Goal: Find specific page/section

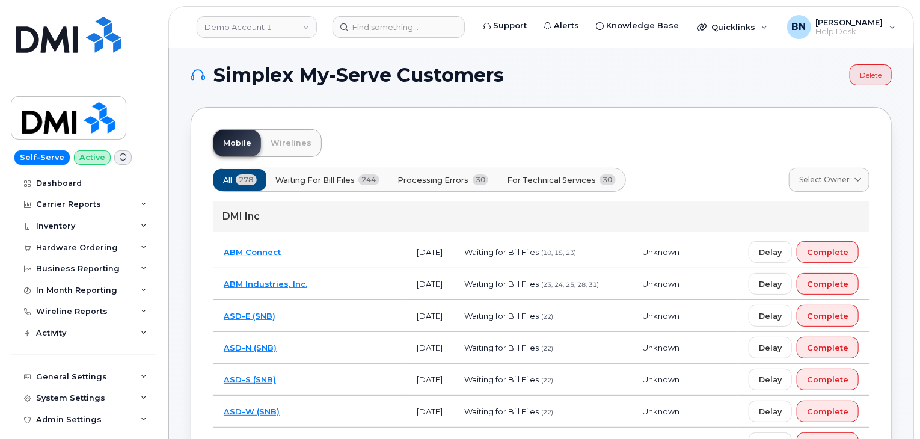
scroll to position [6, 0]
drag, startPoint x: 419, startPoint y: 124, endPoint x: 402, endPoint y: 129, distance: 18.1
click at [402, 129] on div "Mobile Wirelines" at bounding box center [541, 143] width 657 height 28
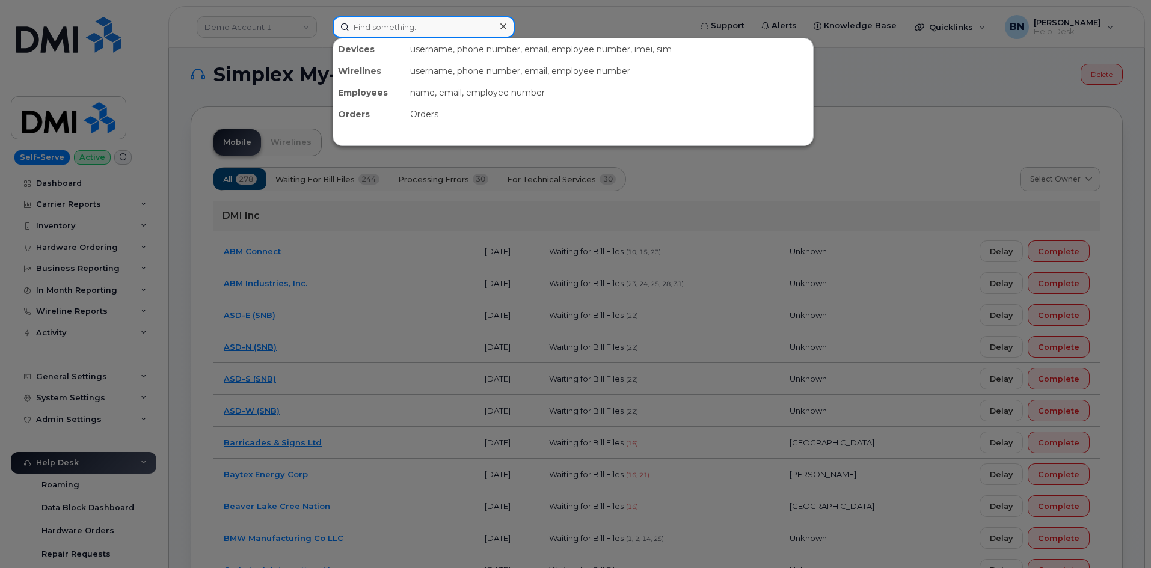
click at [381, 25] on input at bounding box center [423, 27] width 182 height 22
click at [302, 60] on div at bounding box center [575, 284] width 1151 height 568
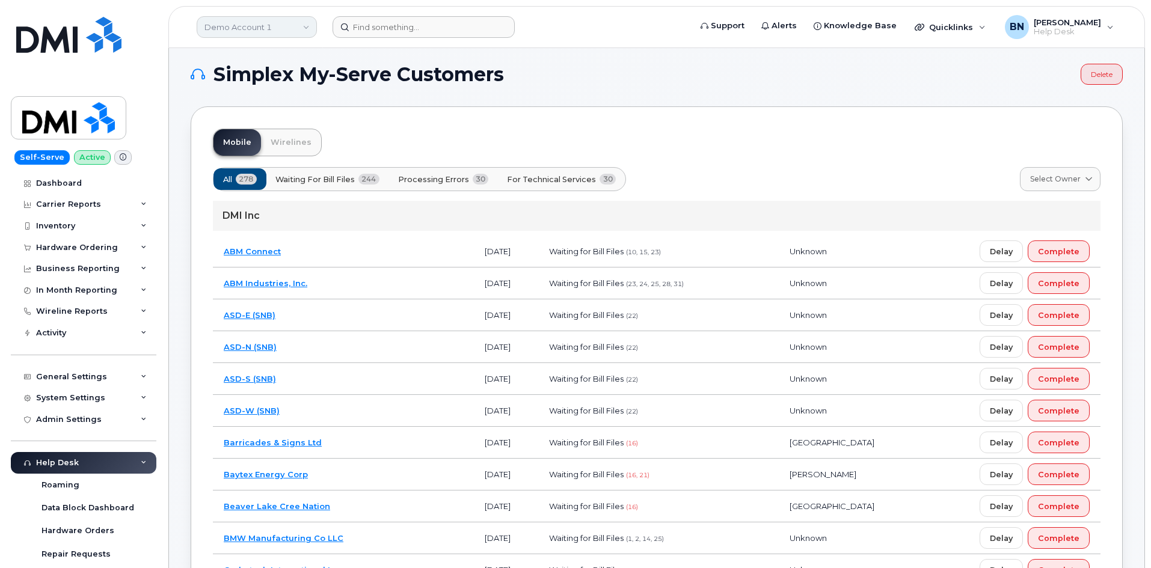
click at [306, 26] on link "Demo Account 1" at bounding box center [257, 27] width 120 height 22
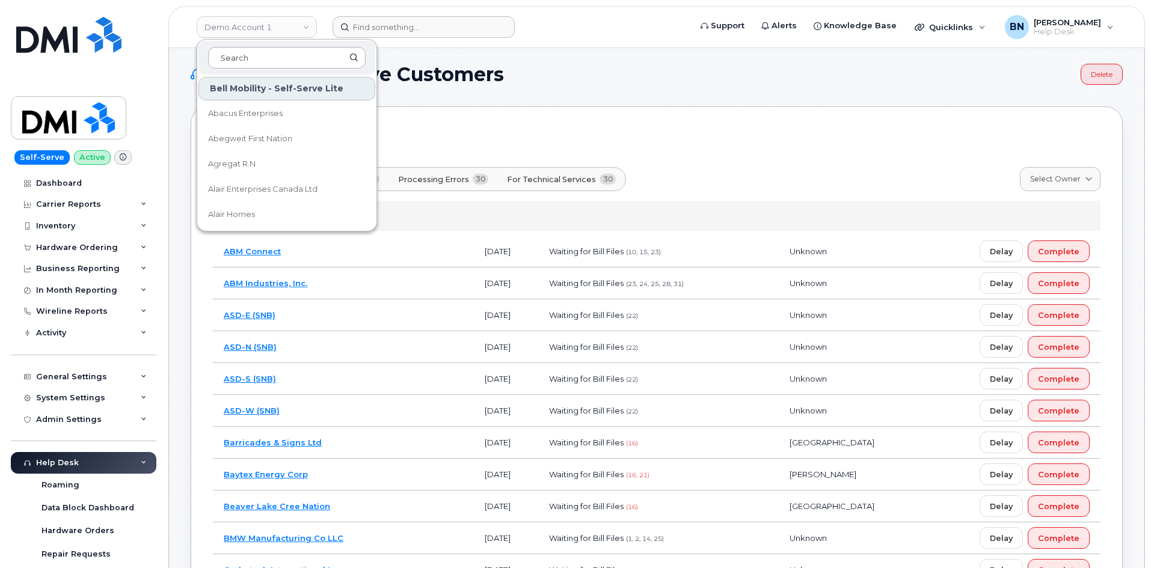
click at [251, 58] on input at bounding box center [287, 58] width 158 height 22
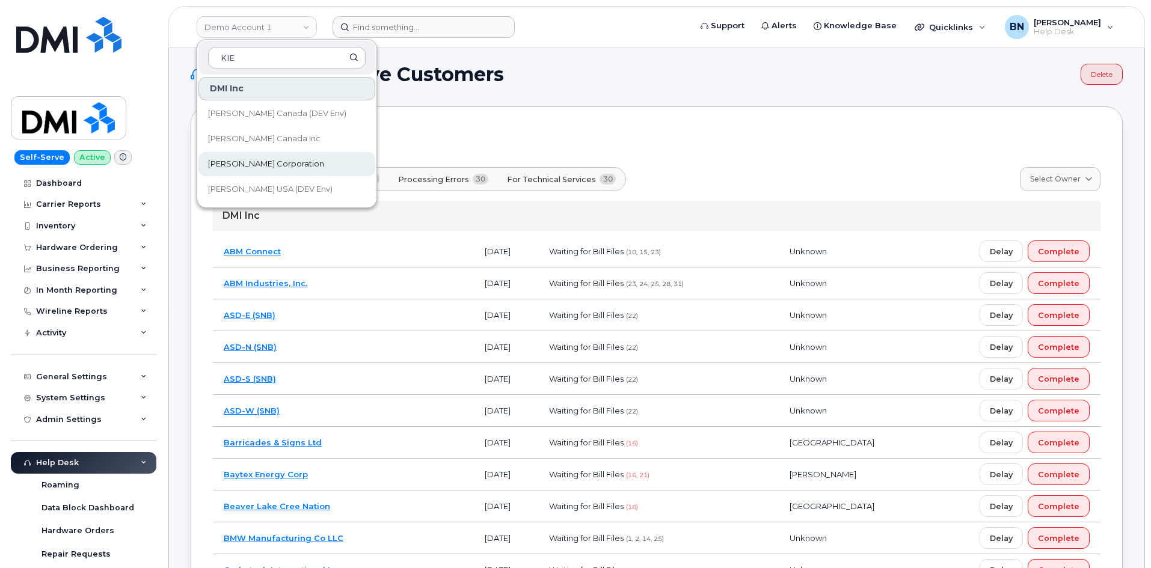
type input "KIE"
click at [259, 164] on span "[PERSON_NAME] Corporation" at bounding box center [266, 164] width 116 height 12
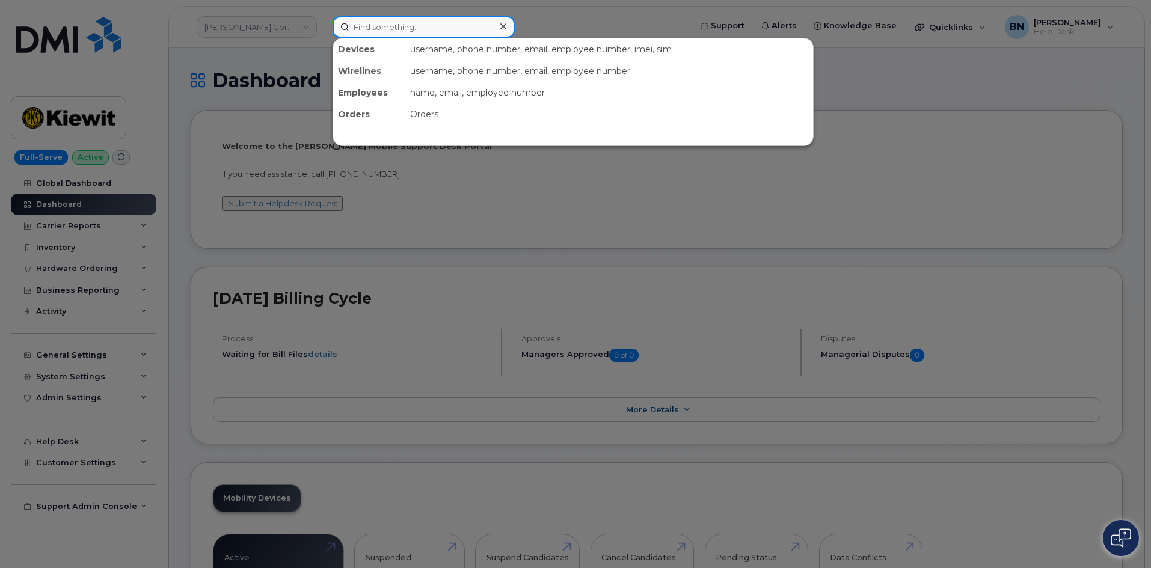
click at [376, 28] on input at bounding box center [423, 27] width 182 height 22
paste input "89302610202086723788"
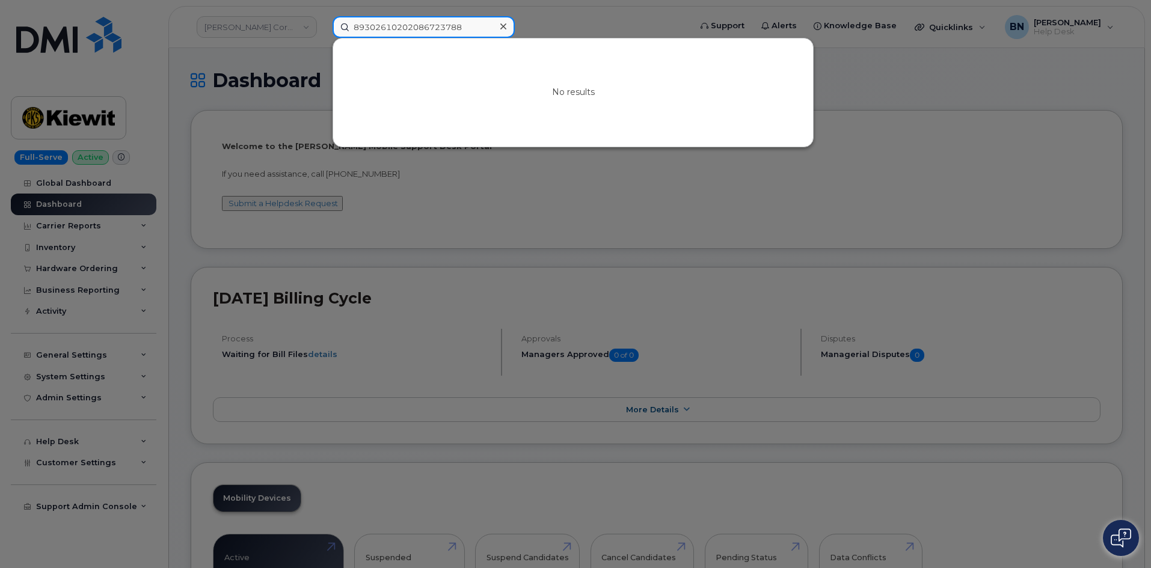
drag, startPoint x: 467, startPoint y: 27, endPoint x: 349, endPoint y: 32, distance: 118.0
click at [349, 32] on input "89302610202086723788" at bounding box center [423, 27] width 182 height 22
type input "89302610202086723788"
click at [502, 26] on icon at bounding box center [503, 26] width 6 height 6
